Goal: Find specific page/section: Find specific page/section

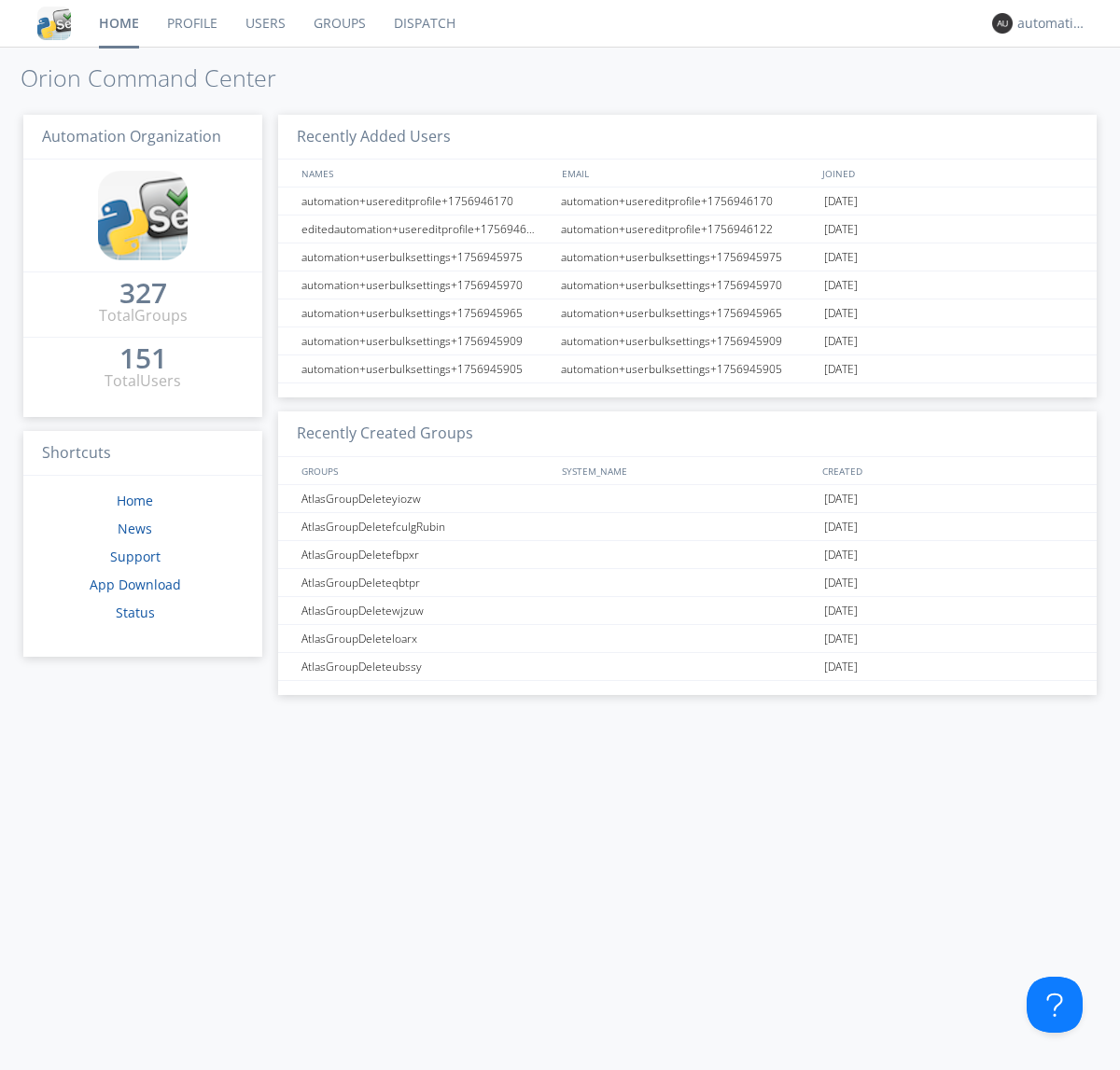
click at [422, 23] on link "Dispatch" at bounding box center [424, 23] width 89 height 47
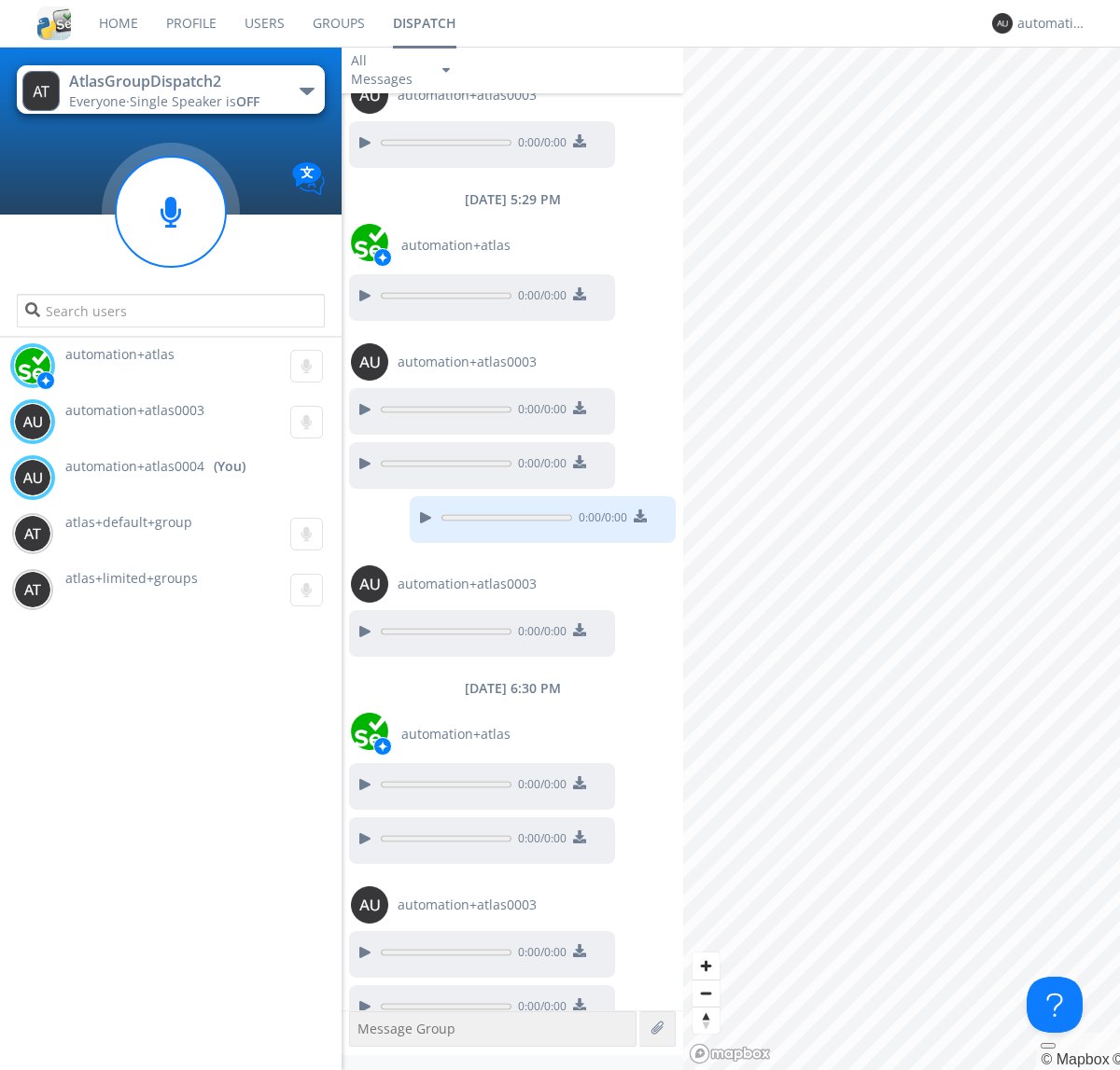
scroll to position [430, 0]
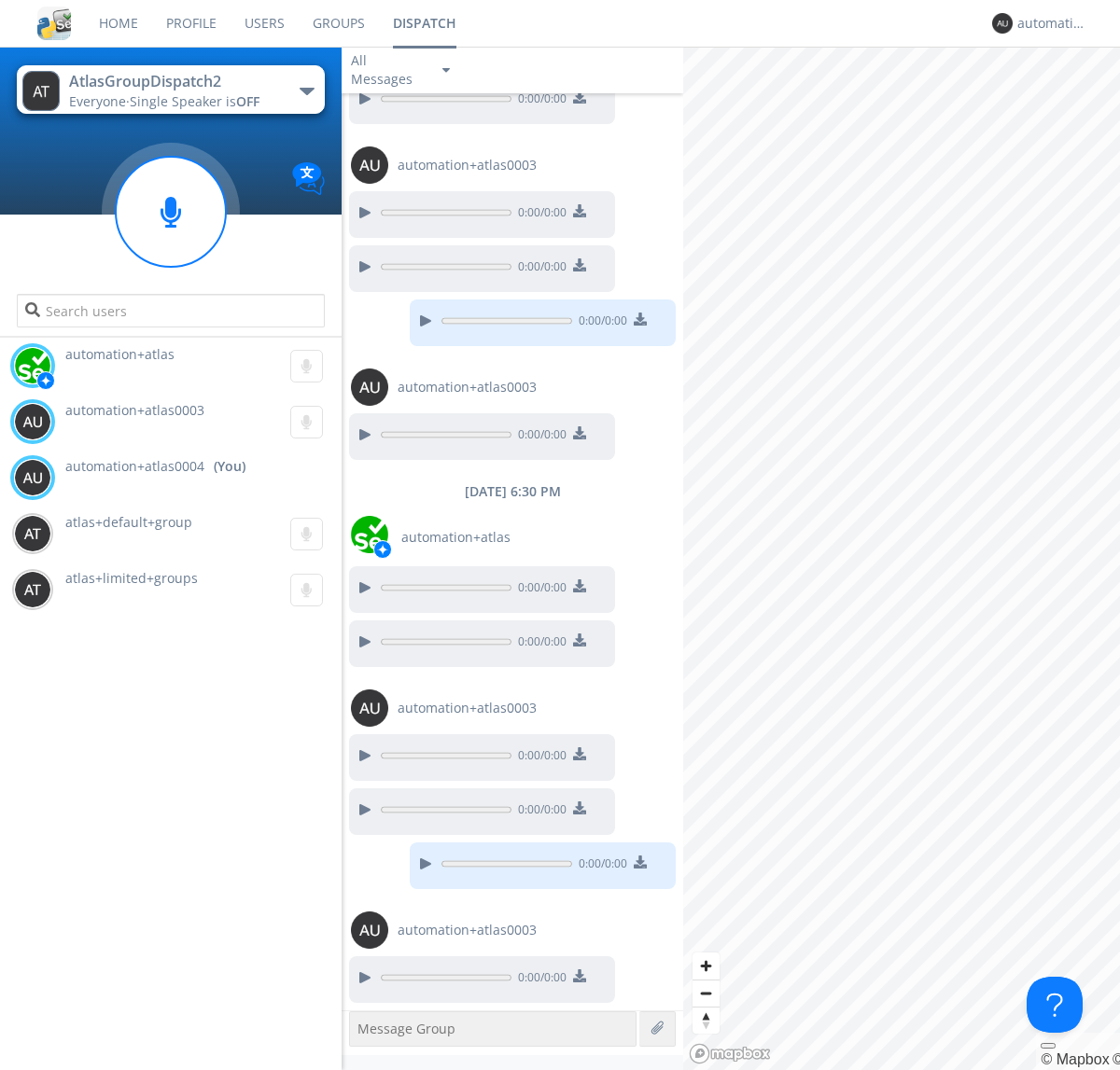
click at [306, 90] on div "button" at bounding box center [307, 91] width 15 height 8
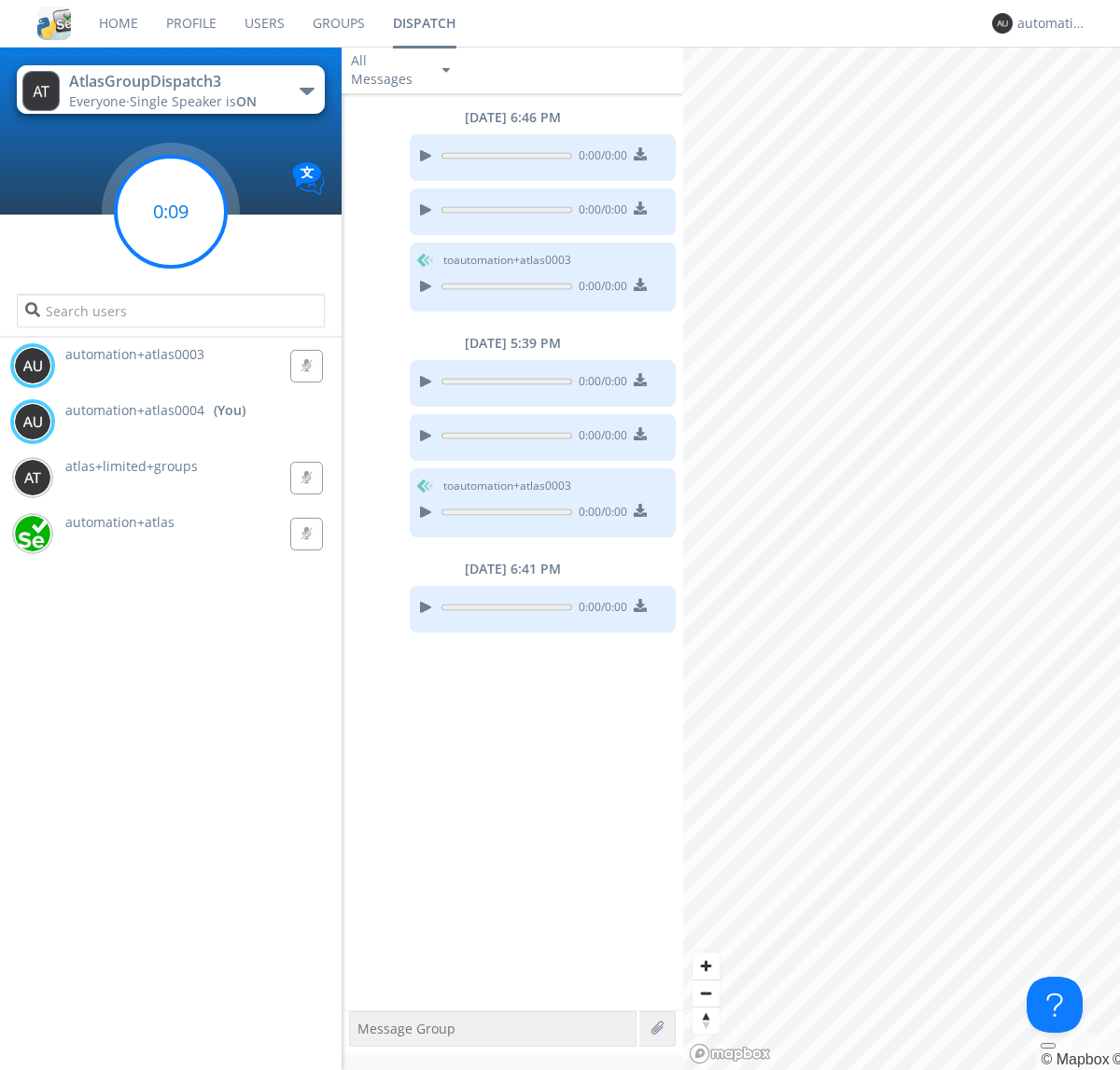
click at [171, 212] on g at bounding box center [170, 211] width 110 height 110
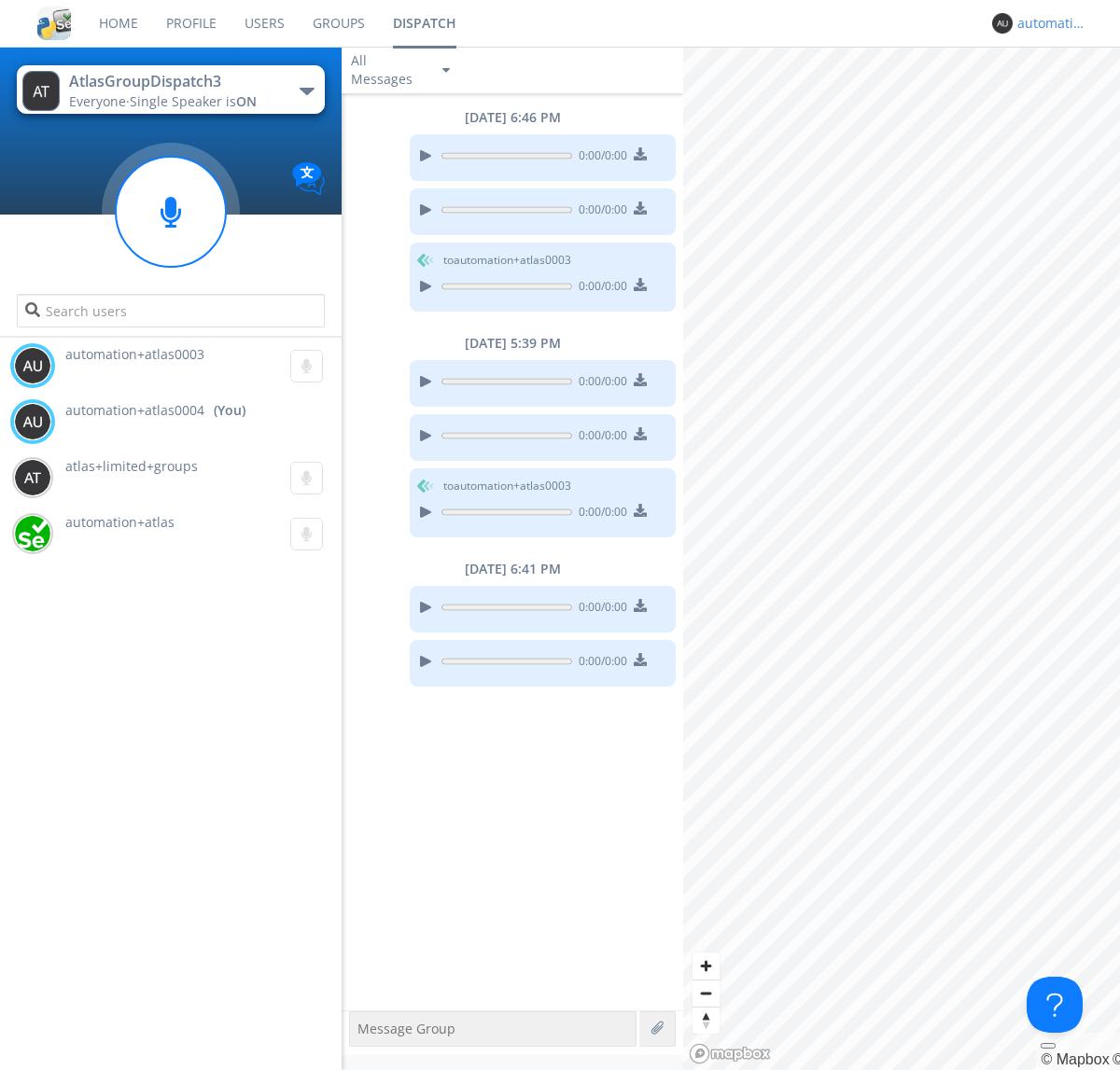
click at [1047, 23] on div "automation+atlas0004" at bounding box center [1052, 23] width 70 height 19
